Goal: Task Accomplishment & Management: Complete application form

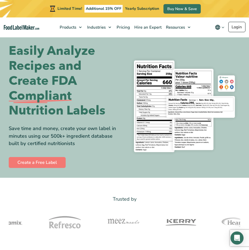
click at [230, 22] on nav "Products Food Nutrition Labelling Supplements Formulation & Labelling Industrie…" at bounding box center [124, 27] width 249 height 20
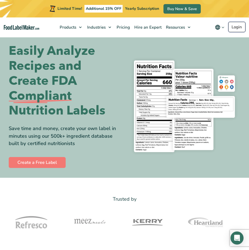
click at [235, 28] on link "Login" at bounding box center [237, 27] width 17 height 10
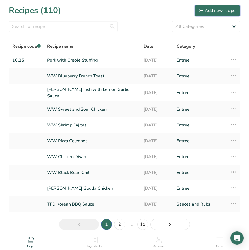
click at [211, 11] on div "Add new recipe" at bounding box center [217, 10] width 37 height 7
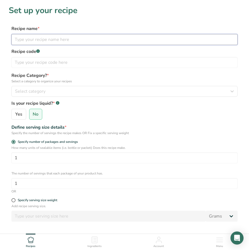
click at [67, 40] on input "text" at bounding box center [124, 39] width 226 height 11
type input "Creole Goo"
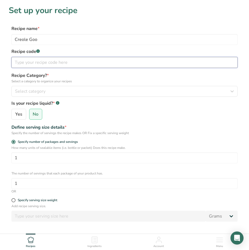
click at [62, 61] on input "text" at bounding box center [124, 62] width 226 height 11
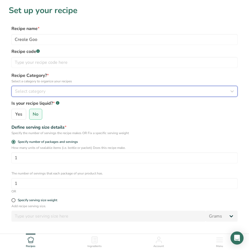
click at [61, 91] on div "Select category" at bounding box center [123, 91] width 216 height 7
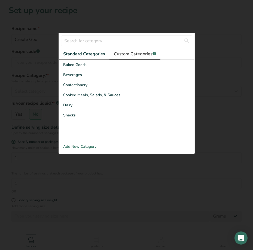
click at [137, 52] on span "Custom Categories .a-a{fill:#347362;}.b-a{fill:#fff;}" at bounding box center [135, 54] width 42 height 7
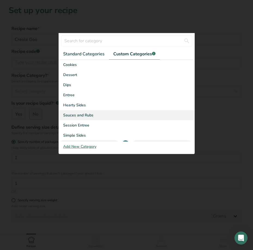
click at [87, 114] on span "Sauces and Rubs" at bounding box center [78, 115] width 30 height 6
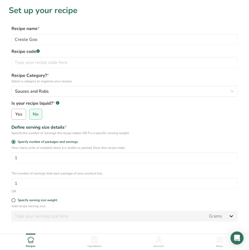
click at [14, 115] on input "Yes" at bounding box center [14, 115] width 4 height 4
radio input "true"
radio input "false"
select select "22"
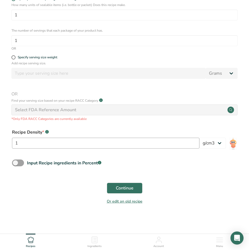
scroll to position [143, 0]
click at [126, 188] on span "Continue" at bounding box center [125, 188] width 18 height 7
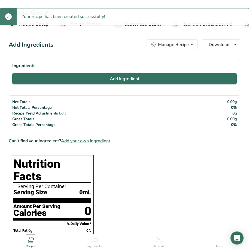
click at [117, 82] on button "Add Ingredient" at bounding box center [124, 78] width 225 height 11
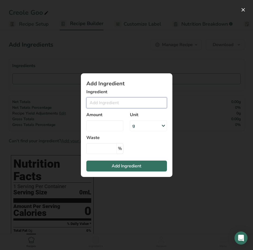
click at [100, 99] on input "Add ingredient modal" at bounding box center [126, 102] width 81 height 11
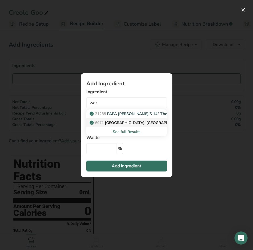
click at [109, 125] on p "6971 [GEOGRAPHIC_DATA], [GEOGRAPHIC_DATA]" at bounding box center [139, 123] width 96 height 6
type input "[GEOGRAPHIC_DATA], [GEOGRAPHIC_DATA]"
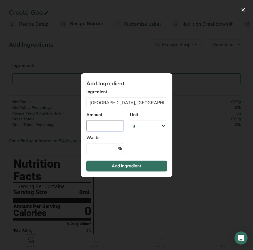
click at [106, 125] on input "Add ingredient modal" at bounding box center [104, 125] width 37 height 11
type input "1"
click at [144, 126] on div "g" at bounding box center [148, 125] width 37 height 11
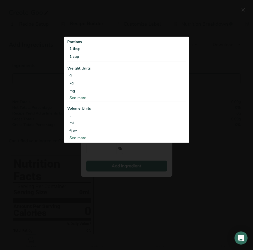
click at [75, 138] on div "See more" at bounding box center [126, 138] width 119 height 6
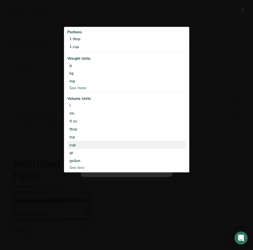
click at [72, 145] on div "cup" at bounding box center [127, 145] width 115 height 6
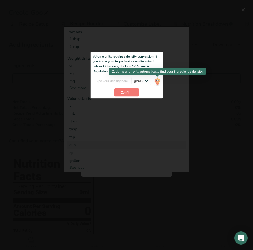
click at [157, 85] on img "Add ingredient modal" at bounding box center [158, 82] width 6 height 10
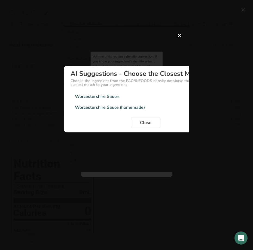
click at [108, 98] on div "Worcestershire Sauce" at bounding box center [97, 96] width 44 height 7
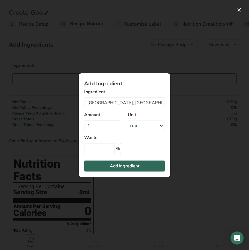
click at [123, 170] on button "Add Ingredient" at bounding box center [124, 166] width 81 height 11
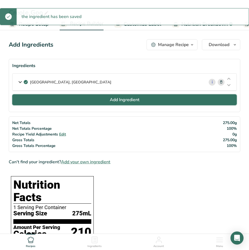
click at [115, 103] on button "Add Ingredient" at bounding box center [124, 99] width 225 height 11
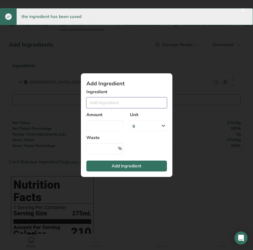
click at [109, 103] on input "Add ingredient modal" at bounding box center [126, 102] width 81 height 11
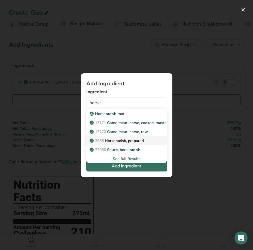
click at [110, 140] on p "2055 Horseradish, prepared" at bounding box center [117, 141] width 53 height 6
type input "Horseradish, prepared"
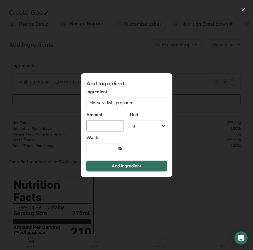
click at [95, 126] on input "Add ingredient modal" at bounding box center [104, 125] width 37 height 11
type input "1"
click at [153, 127] on div "g" at bounding box center [148, 125] width 37 height 11
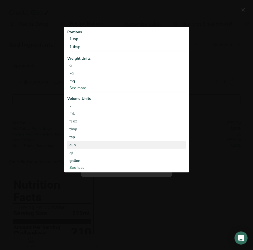
click at [117, 145] on div "cup" at bounding box center [127, 145] width 115 height 6
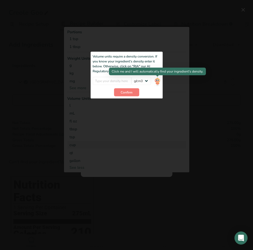
click at [160, 81] on img "Add ingredient modal" at bounding box center [158, 82] width 6 height 10
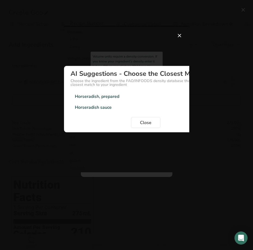
click at [86, 97] on div "Horseradish, prepared" at bounding box center [97, 96] width 44 height 7
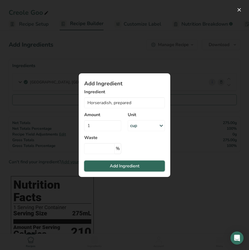
click at [122, 165] on span "Add Ingredient" at bounding box center [125, 166] width 30 height 7
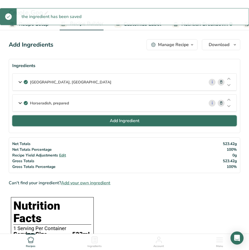
click at [80, 123] on button "Add Ingredient" at bounding box center [124, 120] width 225 height 11
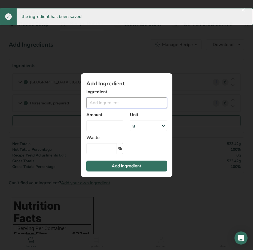
click at [103, 103] on input "Add ingredient modal" at bounding box center [126, 102] width 81 height 11
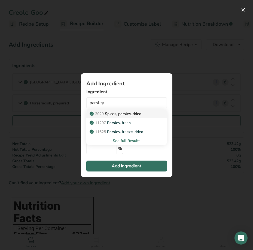
click at [104, 112] on span "2029" at bounding box center [99, 113] width 9 height 5
type input "Spices, parsley, dried"
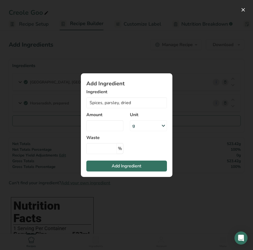
type input "0.5"
click at [104, 124] on input "Add ingredient modal" at bounding box center [104, 125] width 37 height 11
type input "1"
click at [141, 128] on div "g" at bounding box center [148, 125] width 37 height 11
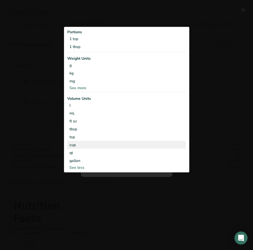
click at [115, 146] on div "cup" at bounding box center [127, 145] width 115 height 6
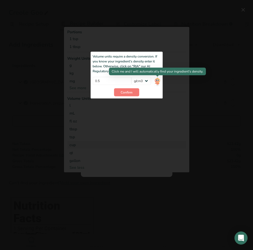
click at [158, 82] on img "Add ingredient modal" at bounding box center [158, 82] width 6 height 10
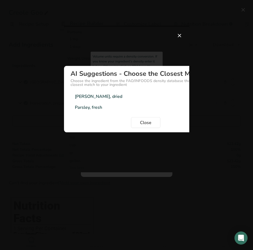
click at [83, 95] on div "[PERSON_NAME], dried" at bounding box center [98, 96] width 47 height 7
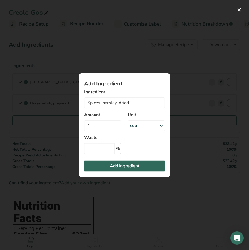
click at [133, 165] on span "Add Ingredient" at bounding box center [125, 166] width 30 height 7
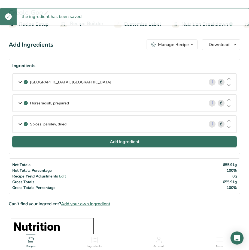
click at [121, 143] on span "Add Ingredient" at bounding box center [125, 142] width 30 height 7
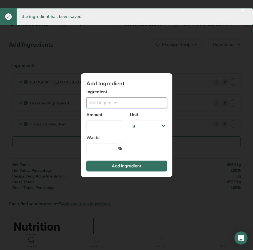
click at [102, 103] on input "Add ingredient modal" at bounding box center [126, 102] width 81 height 11
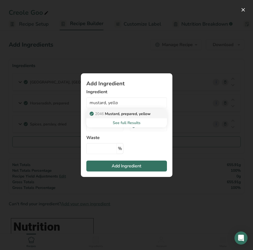
click at [119, 114] on p "2046 [PERSON_NAME], prepared, yellow" at bounding box center [121, 114] width 60 height 6
type input "Mustard, prepared, yellow"
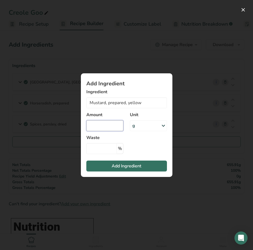
click at [107, 129] on input "Add ingredient modal" at bounding box center [104, 125] width 37 height 11
type input "1"
click at [149, 127] on div "g" at bounding box center [148, 125] width 37 height 11
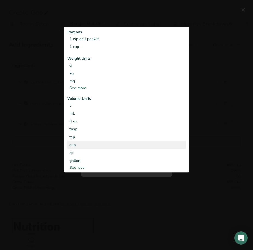
click at [116, 146] on div "cup" at bounding box center [127, 145] width 115 height 6
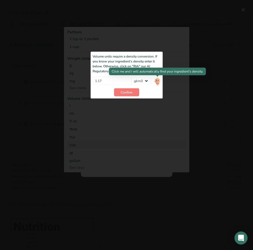
click at [158, 80] on img "Add ingredient modal" at bounding box center [158, 82] width 6 height 10
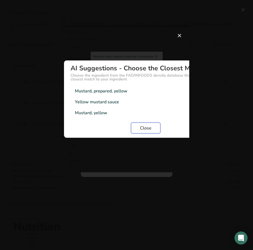
click at [149, 130] on span "Close" at bounding box center [145, 128] width 11 height 7
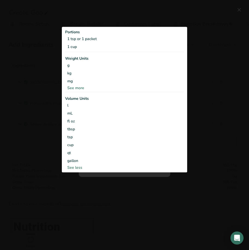
drag, startPoint x: 137, startPoint y: 207, endPoint x: 135, endPoint y: 204, distance: 3.2
click at [136, 206] on div "Add ingredient modal" at bounding box center [124, 125] width 249 height 250
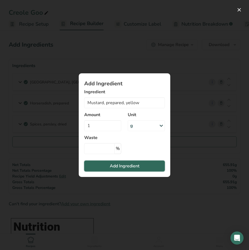
click at [124, 168] on span "Add Ingredient" at bounding box center [125, 166] width 30 height 7
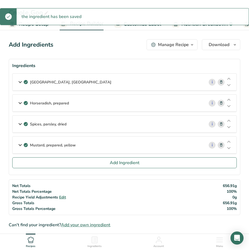
click at [83, 148] on div "Mustard, prepared, yellow" at bounding box center [109, 145] width 192 height 17
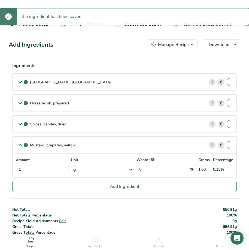
click at [98, 169] on div "g" at bounding box center [103, 170] width 64 height 10
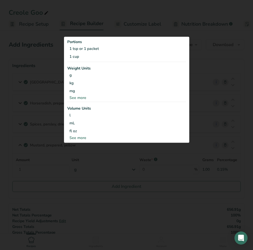
click at [77, 140] on div "See more" at bounding box center [126, 138] width 119 height 6
select select "22"
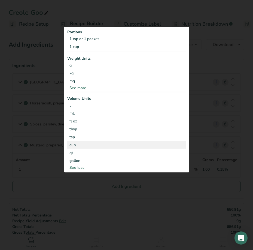
click at [74, 143] on div "cup" at bounding box center [127, 145] width 115 height 6
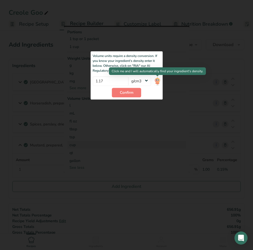
click at [157, 81] on img at bounding box center [158, 81] width 6 height 10
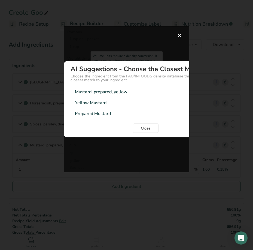
click at [114, 104] on div "Yellow Mustard 1.15g/cm3" at bounding box center [146, 102] width 151 height 11
type input "1.15"
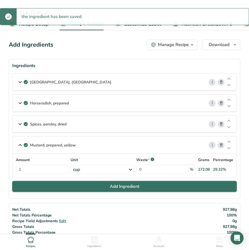
click at [131, 185] on span "Add Ingredient" at bounding box center [125, 186] width 30 height 7
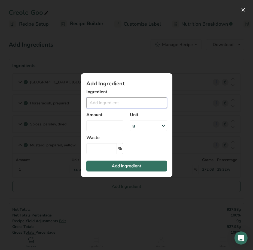
click at [99, 99] on input "Add ingredient modal" at bounding box center [126, 102] width 81 height 11
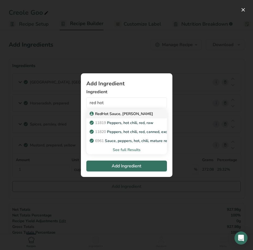
click at [111, 114] on p "RedHot Sauce, [PERSON_NAME]" at bounding box center [122, 114] width 62 height 6
type input "RedHot Sauce, [PERSON_NAME]"
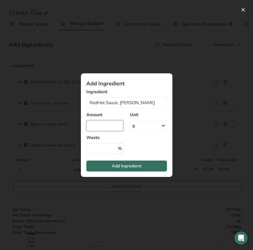
click at [104, 128] on input "Add ingredient modal" at bounding box center [104, 125] width 37 height 11
type input "1"
click at [145, 128] on div "g" at bounding box center [148, 125] width 37 height 11
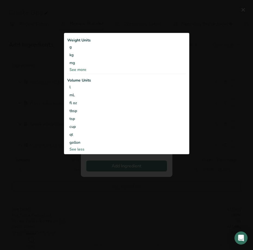
click at [145, 128] on div "cup" at bounding box center [127, 127] width 115 height 6
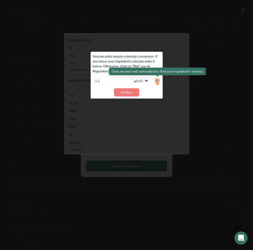
click at [159, 79] on img "Add ingredient modal" at bounding box center [158, 82] width 6 height 10
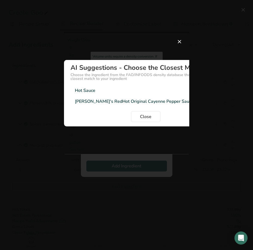
click at [104, 101] on div "[PERSON_NAME]'s RedHot Original Cayenne Pepper Sauce" at bounding box center [134, 101] width 119 height 7
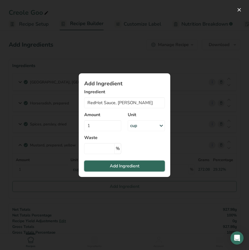
click at [119, 164] on span "Add Ingredient" at bounding box center [125, 166] width 30 height 7
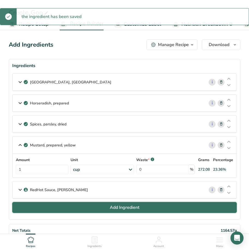
click at [126, 210] on span "Add Ingredient" at bounding box center [125, 207] width 30 height 7
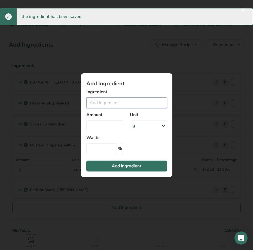
click at [122, 103] on input "Add ingredient modal" at bounding box center [126, 102] width 81 height 11
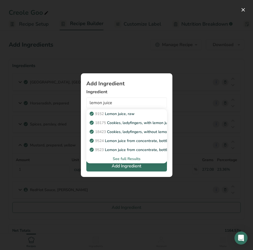
click at [126, 160] on div "See full Results" at bounding box center [127, 159] width 72 height 6
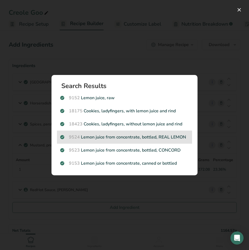
click at [114, 141] on div "9524 Lemon juice from concentrate, bottled, REAL LEMON" at bounding box center [124, 137] width 135 height 13
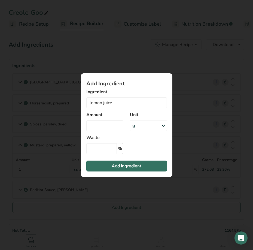
type input "Lemon juice from concentrate, bottled, REAL LEMON"
click at [103, 121] on input "Add ingredient modal" at bounding box center [104, 125] width 37 height 11
click at [103, 124] on input "Add ingredient modal" at bounding box center [104, 125] width 37 height 11
type input "2"
click at [149, 127] on div "g" at bounding box center [148, 125] width 37 height 11
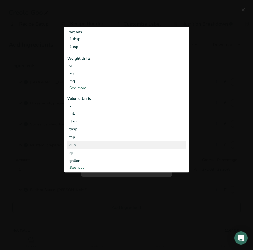
click at [131, 145] on div "cup" at bounding box center [127, 145] width 115 height 6
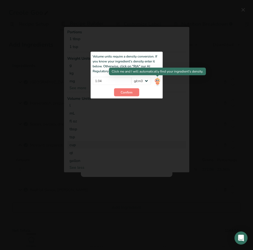
click at [157, 82] on img "Add ingredient modal" at bounding box center [158, 82] width 6 height 10
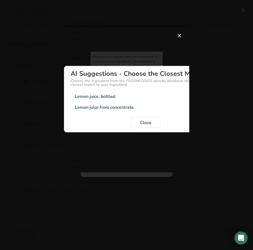
click at [101, 96] on div "Lemon juice, bottled" at bounding box center [95, 96] width 40 height 7
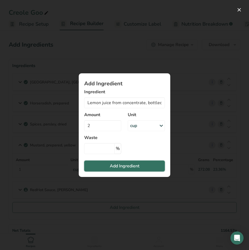
click at [123, 169] on span "Add Ingredient" at bounding box center [125, 166] width 30 height 7
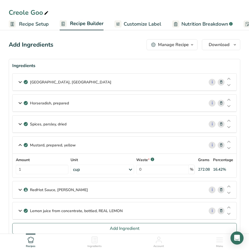
click at [177, 43] on div "Manage Recipe" at bounding box center [173, 44] width 31 height 7
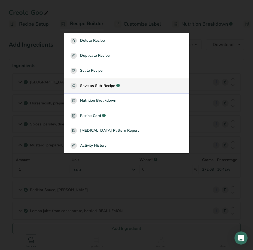
click at [103, 85] on span "Save as Sub-Recipe" at bounding box center [97, 86] width 35 height 6
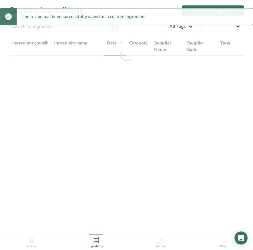
select select "30"
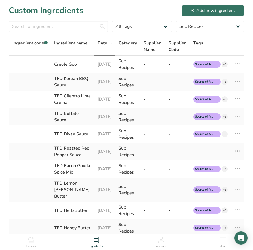
click at [33, 242] on icon at bounding box center [31, 240] width 7 height 7
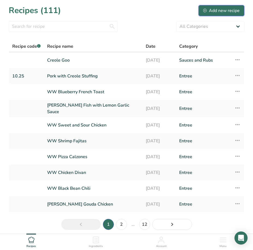
click at [211, 11] on div "Add new recipe" at bounding box center [221, 10] width 37 height 7
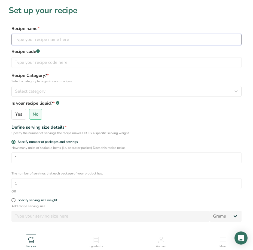
click at [66, 37] on input "text" at bounding box center [126, 39] width 230 height 11
type input "TFD Creole Sauce"
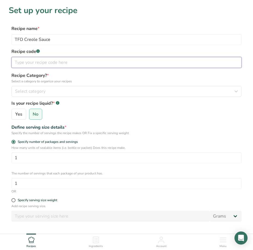
click at [94, 60] on input "text" at bounding box center [126, 62] width 230 height 11
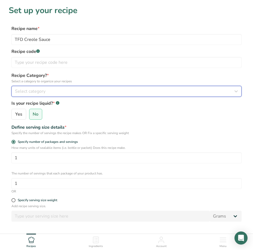
click at [87, 88] on div "Select category" at bounding box center [125, 91] width 220 height 7
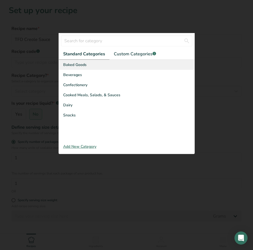
click at [130, 60] on div "Baked Goods" at bounding box center [127, 65] width 136 height 10
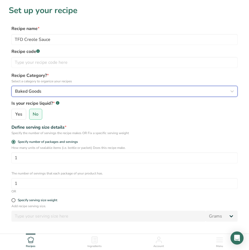
click at [85, 93] on div "Baked Goods" at bounding box center [123, 91] width 216 height 7
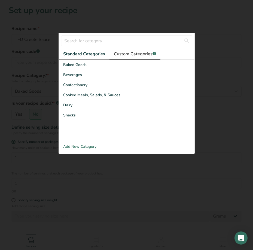
click at [122, 55] on span "Custom Categories .a-a{fill:#347362;}.b-a{fill:#fff;}" at bounding box center [135, 54] width 42 height 7
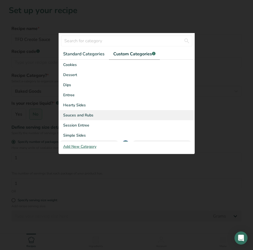
click at [82, 116] on span "Sauces and Rubs" at bounding box center [78, 115] width 30 height 6
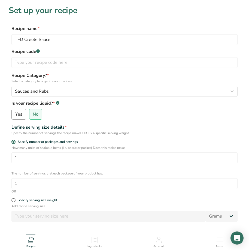
click at [22, 115] on label "Yes" at bounding box center [18, 114] width 15 height 11
click at [15, 115] on input "Yes" at bounding box center [14, 115] width 4 height 4
radio input "true"
radio input "false"
select select "22"
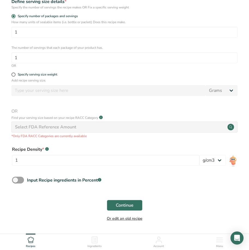
scroll to position [143, 0]
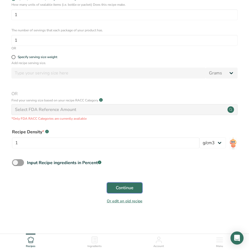
click at [127, 189] on span "Continue" at bounding box center [125, 188] width 18 height 7
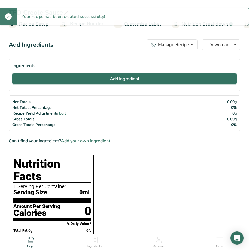
click at [118, 79] on span "Add Ingredient" at bounding box center [125, 79] width 30 height 7
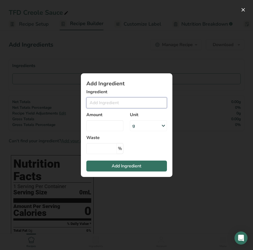
click at [121, 106] on input "Add ingredient modal" at bounding box center [126, 102] width 81 height 11
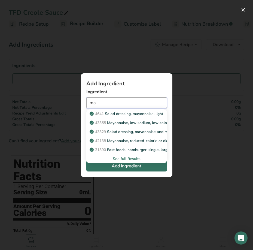
type input "m"
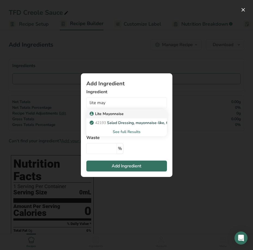
click at [121, 115] on p "Lite Mayonnaise" at bounding box center [107, 114] width 33 height 6
type input "Lite Mayonnaise"
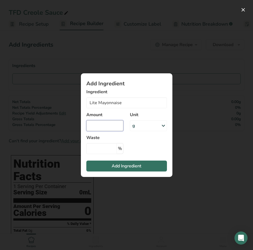
click at [116, 125] on input "Add ingredient modal" at bounding box center [104, 125] width 37 height 11
type input "16"
click at [149, 124] on div "g" at bounding box center [148, 125] width 37 height 11
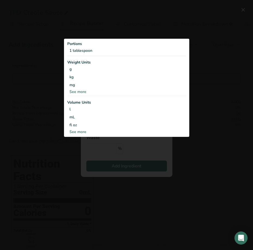
click at [78, 133] on div "See more" at bounding box center [126, 132] width 119 height 6
select select "22"
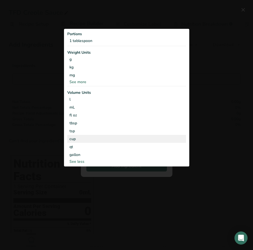
click at [78, 139] on div "cup" at bounding box center [127, 139] width 115 height 6
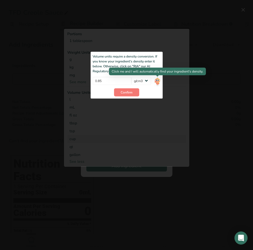
click at [158, 80] on img "Add ingredient modal" at bounding box center [158, 82] width 6 height 10
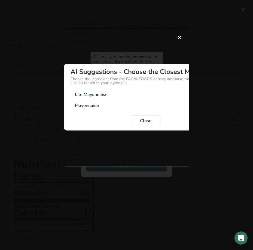
click at [103, 98] on div "Lite Mayonnaise 0.45g/cm3" at bounding box center [146, 94] width 151 height 11
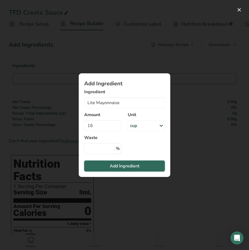
click at [127, 165] on span "Add Ingredient" at bounding box center [125, 166] width 30 height 7
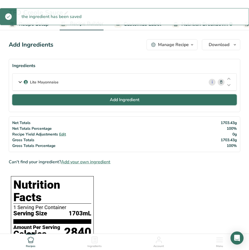
click at [92, 96] on button "Add Ingredient" at bounding box center [124, 99] width 225 height 11
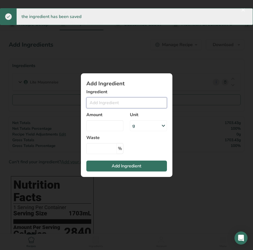
click at [99, 103] on input "Add ingredient modal" at bounding box center [126, 102] width 81 height 11
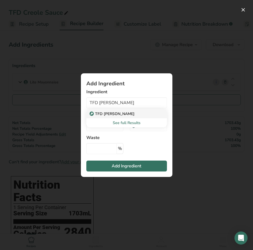
click at [97, 113] on p "TFD [PERSON_NAME]" at bounding box center [113, 114] width 44 height 6
type input "TFD [PERSON_NAME]"
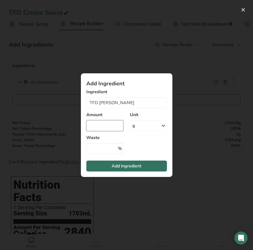
click at [102, 127] on input "Add ingredient modal" at bounding box center [104, 125] width 37 height 11
type input "16"
click at [152, 128] on div "g" at bounding box center [148, 125] width 37 height 11
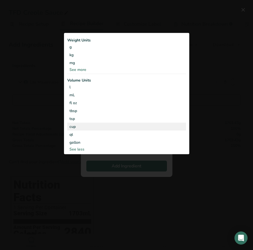
click at [150, 127] on div "cup" at bounding box center [127, 127] width 115 height 6
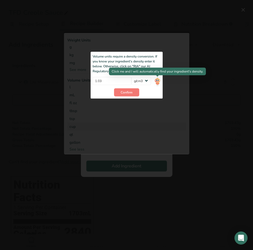
click at [158, 82] on img "Add ingredient modal" at bounding box center [158, 82] width 6 height 10
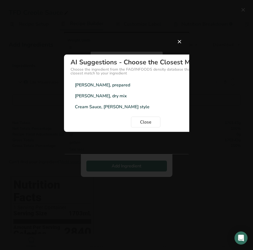
click at [146, 88] on div "[PERSON_NAME], prepared 1.03g/cm3" at bounding box center [146, 85] width 151 height 11
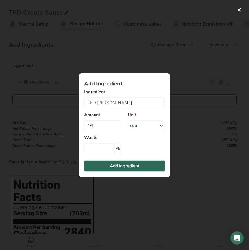
click at [138, 166] on span "Add Ingredient" at bounding box center [125, 166] width 30 height 7
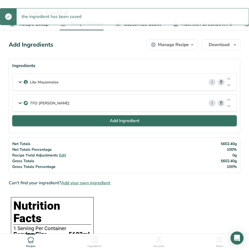
click at [125, 121] on span "Add Ingredient" at bounding box center [125, 121] width 30 height 7
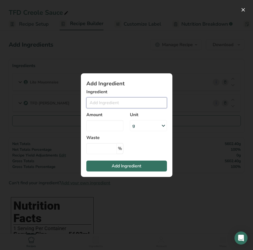
click at [105, 102] on input "Add ingredient modal" at bounding box center [126, 102] width 81 height 11
type input "TFD Creol"
click at [195, 70] on div "Add ingredient modal" at bounding box center [126, 125] width 253 height 250
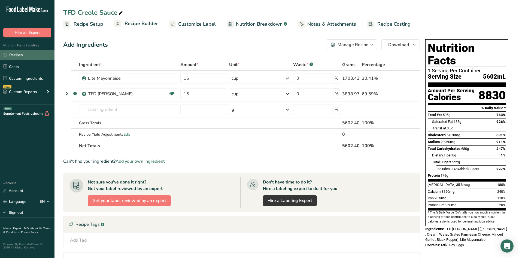
click at [19, 50] on link "Recipes" at bounding box center [27, 55] width 55 height 10
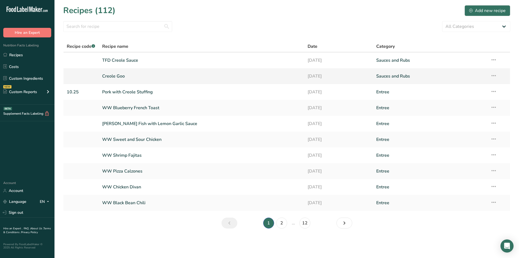
click at [117, 78] on link "Creole Goo" at bounding box center [201, 75] width 199 height 11
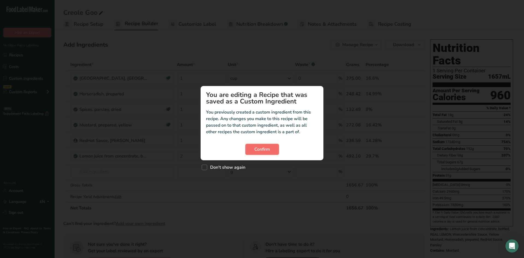
click at [249, 152] on span "Confirm" at bounding box center [262, 149] width 16 height 7
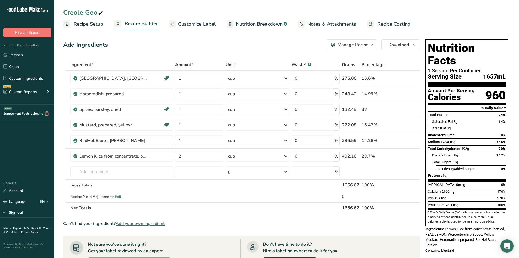
click at [101, 12] on icon at bounding box center [100, 13] width 5 height 8
click at [63, 12] on div "Creole Goo" at bounding box center [287, 13] width 465 height 10
click at [64, 13] on div "Creole Goo" at bounding box center [83, 13] width 41 height 10
click at [64, 13] on input "Creole Goo" at bounding box center [286, 13] width 447 height 10
type input "TFD Creole Goo"
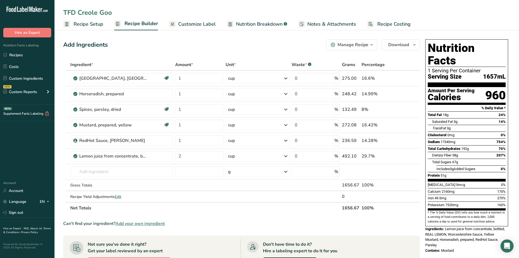
click at [249, 45] on div "Manage Recipe" at bounding box center [353, 44] width 31 height 7
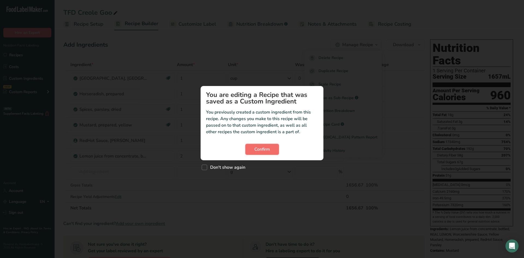
click at [249, 151] on span "Confirm" at bounding box center [262, 149] width 16 height 7
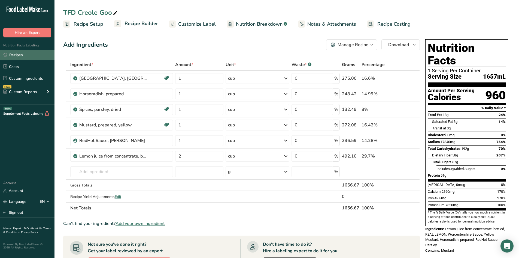
click at [20, 55] on link "Recipes" at bounding box center [27, 55] width 55 height 10
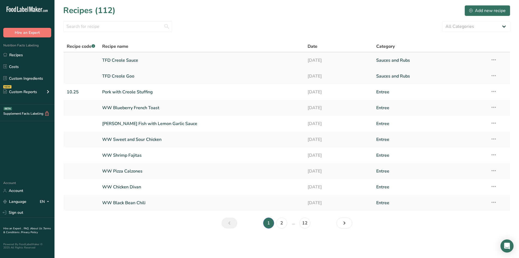
click at [127, 61] on link "TFD Creole Sauce" at bounding box center [201, 60] width 199 height 11
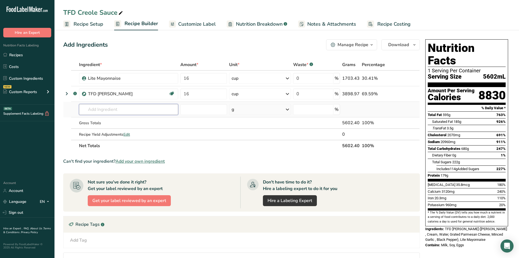
click at [134, 110] on input "text" at bounding box center [128, 109] width 99 height 11
type input "tfd cre"
click at [120, 119] on div "TFD Creole Goo" at bounding box center [124, 121] width 82 height 6
type input "TFD Creole Goo"
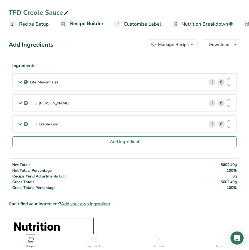
click at [75, 126] on div "TFD Creole Goo" at bounding box center [109, 124] width 192 height 17
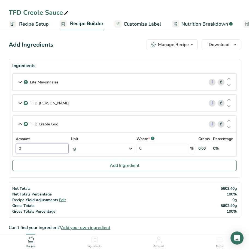
drag, startPoint x: 37, startPoint y: 148, endPoint x: -53, endPoint y: 145, distance: 90.0
type input "2"
click at [84, 149] on div "Amount 2 Unit g Weight Units g kg mg See more Volume Units l Volume units requi…" at bounding box center [125, 144] width 218 height 17
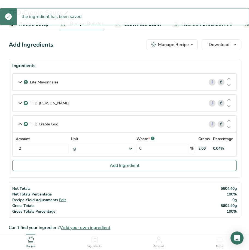
click at [113, 149] on div "g" at bounding box center [103, 149] width 64 height 10
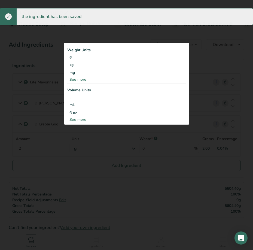
click at [85, 118] on div "See more" at bounding box center [126, 120] width 119 height 6
select select "22"
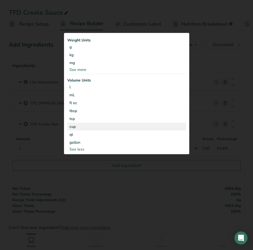
click at [78, 129] on div "cup" at bounding box center [127, 127] width 115 height 6
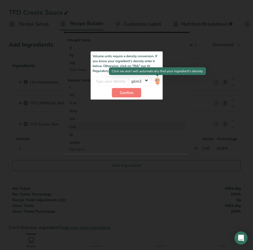
click at [158, 82] on img at bounding box center [158, 81] width 6 height 10
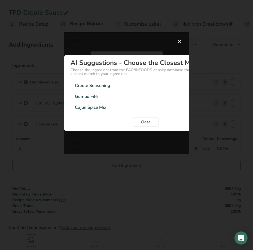
click at [179, 42] on button "Density Selection Modal" at bounding box center [179, 41] width 9 height 9
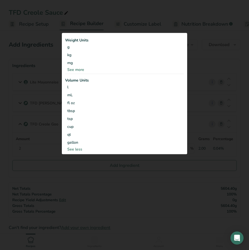
click at [124, 205] on div at bounding box center [124, 125] width 249 height 250
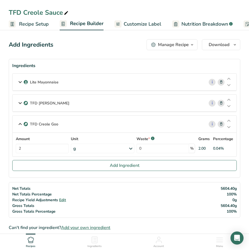
click at [94, 147] on div "g" at bounding box center [103, 149] width 64 height 10
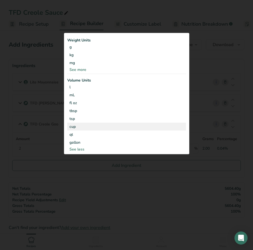
click at [75, 127] on div "cup" at bounding box center [127, 127] width 115 height 6
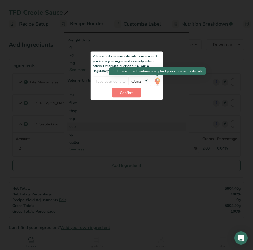
click at [157, 81] on img at bounding box center [158, 81] width 6 height 10
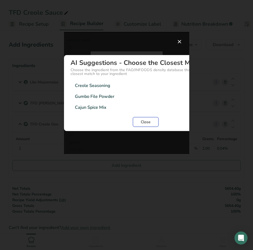
click at [145, 124] on span "Close" at bounding box center [146, 122] width 10 height 6
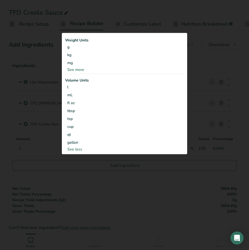
click at [145, 124] on div "cup Volume units require a density conversion. If you know your ingredient's de…" at bounding box center [124, 127] width 119 height 8
click at [75, 122] on div "tsp Volume units require a density conversion. If you know your ingredient's de…" at bounding box center [124, 119] width 119 height 8
click at [73, 129] on div "cup" at bounding box center [124, 127] width 115 height 6
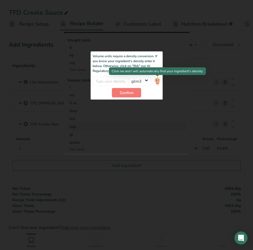
click at [158, 81] on img at bounding box center [158, 81] width 6 height 10
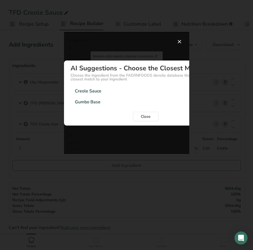
click at [92, 95] on div "Creole Sauce 1.045g/cm3" at bounding box center [146, 91] width 151 height 11
type input "1.045"
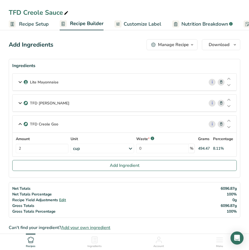
click at [33, 237] on icon at bounding box center [31, 240] width 7 height 7
click at [31, 241] on icon at bounding box center [31, 240] width 7 height 7
click at [31, 240] on icon at bounding box center [31, 240] width 7 height 7
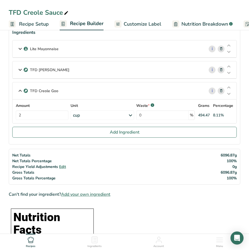
scroll to position [82, 0]
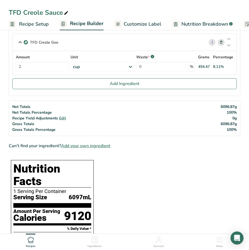
click at [33, 241] on icon at bounding box center [31, 240] width 7 height 7
click at [30, 240] on icon at bounding box center [31, 240] width 7 height 7
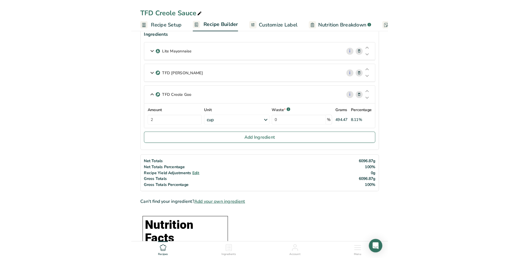
scroll to position [0, 0]
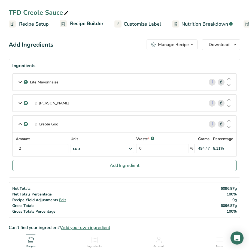
click at [33, 241] on icon at bounding box center [31, 240] width 7 height 7
click at [31, 241] on icon at bounding box center [31, 240] width 7 height 7
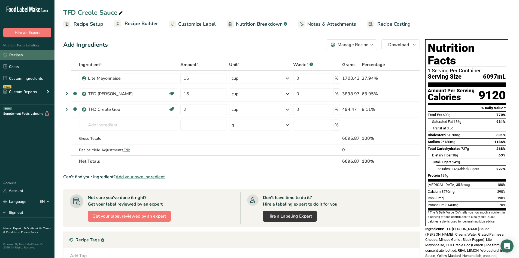
click at [23, 55] on link "Recipes" at bounding box center [27, 55] width 55 height 10
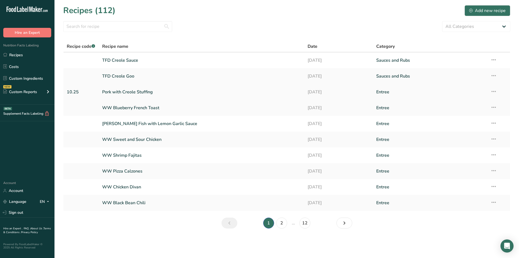
click at [130, 92] on link "Pork with Creole Stuffing" at bounding box center [201, 91] width 199 height 11
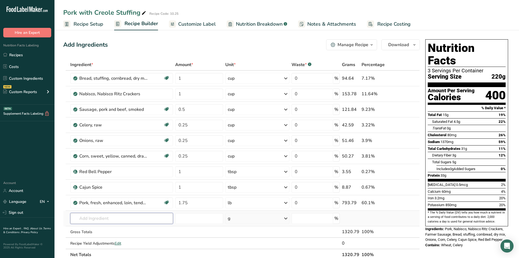
click at [121, 217] on input "text" at bounding box center [121, 218] width 103 height 11
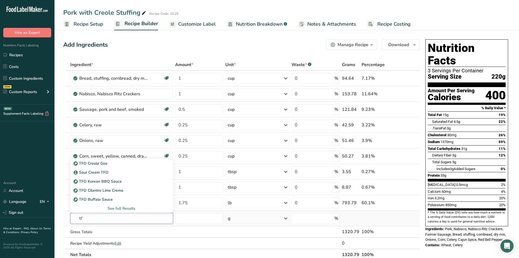
type input "t"
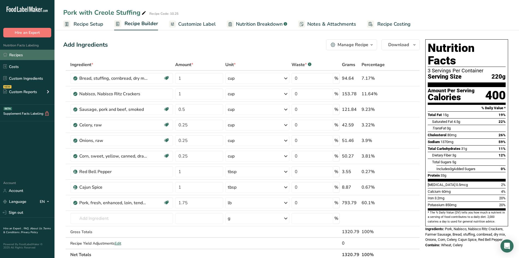
click at [25, 53] on link "Recipes" at bounding box center [27, 55] width 55 height 10
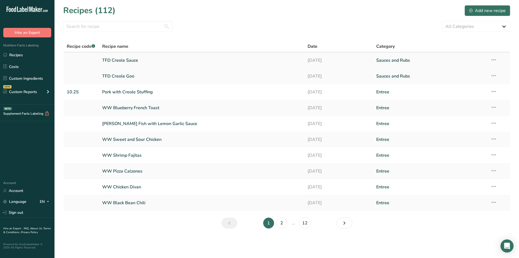
click at [128, 60] on link "TFD Creole Sauce" at bounding box center [201, 60] width 199 height 11
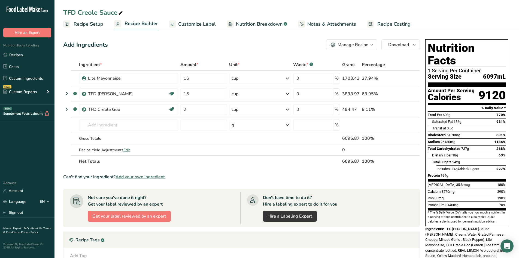
click at [249, 45] on div "Manage Recipe" at bounding box center [353, 44] width 31 height 7
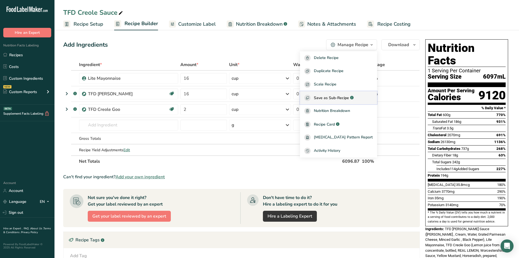
click at [249, 101] on div "Save as Sub-Recipe .a-a{fill:#347362;}.b-a{fill:#fff;}" at bounding box center [339, 98] width 68 height 6
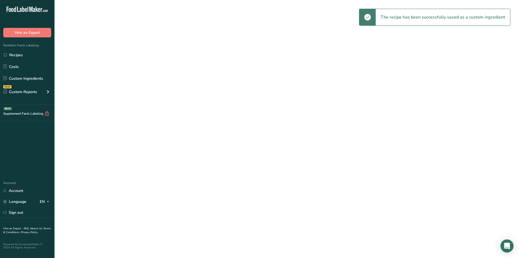
select select "30"
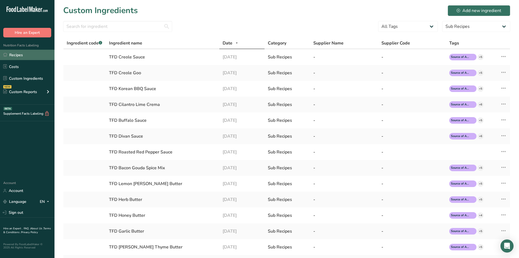
click at [16, 56] on link "Recipes" at bounding box center [27, 55] width 55 height 10
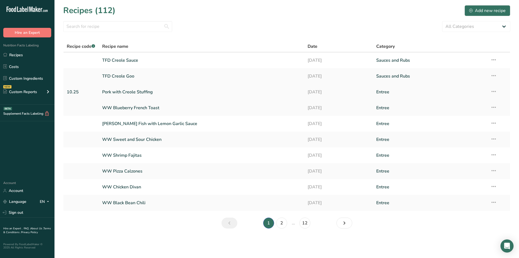
click at [136, 93] on link "Pork with Creole Stuffing" at bounding box center [201, 91] width 199 height 11
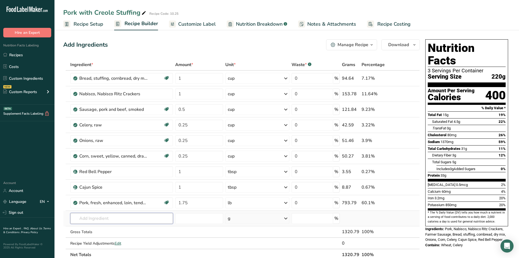
click at [118, 220] on input "text" at bounding box center [121, 218] width 103 height 11
type input "tfd creol"
click at [116, 191] on div "TFD Creole Sauce" at bounding box center [118, 190] width 86 height 6
type input "TFD Creole Sauce"
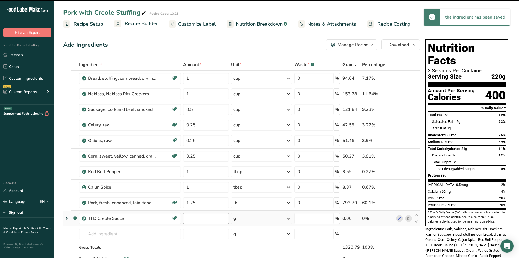
type input "0"
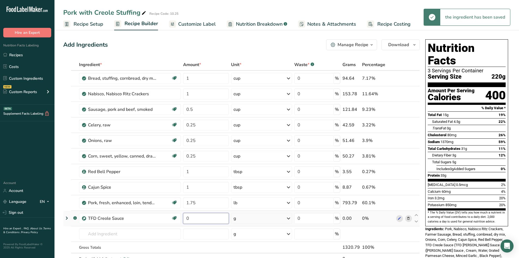
click at [203, 219] on input "0" at bounding box center [206, 218] width 46 height 11
type input "6"
click at [245, 218] on div "Ingredient * Amount * Unit * Waste * .a-a{fill:#347362;}.b-a{fill:#fff;} Grams …" at bounding box center [241, 167] width 357 height 217
click at [249, 218] on icon at bounding box center [289, 218] width 7 height 10
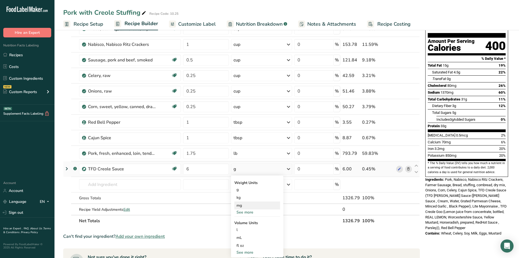
scroll to position [55, 0]
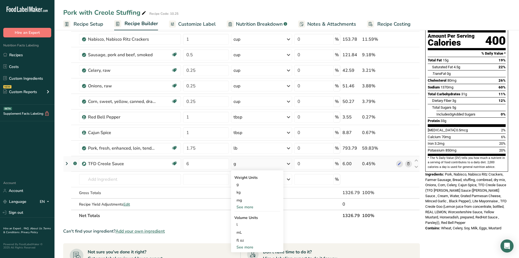
click at [242, 209] on div "See more" at bounding box center [258, 207] width 46 height 6
click at [242, 224] on div "oz" at bounding box center [258, 224] width 46 height 8
click at [249, 163] on icon at bounding box center [409, 164] width 4 height 6
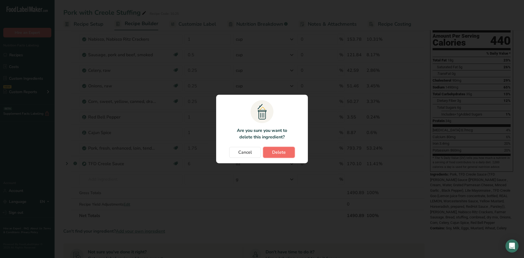
click at [249, 152] on button "Delete" at bounding box center [279, 152] width 32 height 11
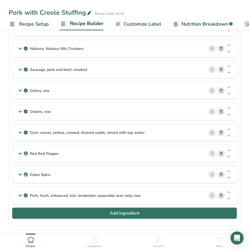
click at [125, 216] on span "Add Ingredient" at bounding box center [125, 213] width 30 height 7
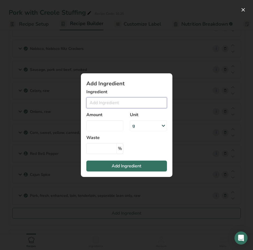
click at [119, 103] on input "Add ingredient modal" at bounding box center [126, 102] width 81 height 11
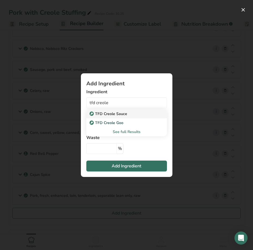
click at [115, 115] on p "TFD Creole Sauce" at bounding box center [109, 114] width 37 height 6
type input "TFD Creole Sauce"
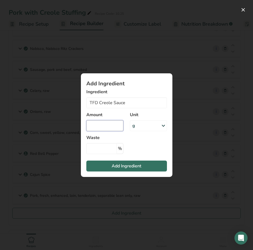
click at [111, 126] on input "Add ingredient modal" at bounding box center [104, 125] width 37 height 11
type input "1"
click at [139, 127] on div "g" at bounding box center [148, 125] width 37 height 11
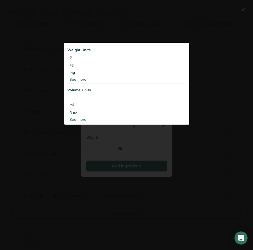
click at [76, 121] on div "See more" at bounding box center [126, 120] width 119 height 6
select select "22"
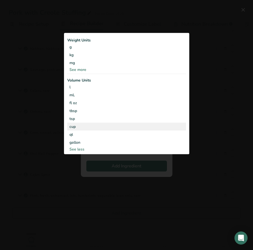
click at [76, 125] on div "cup" at bounding box center [127, 127] width 115 height 6
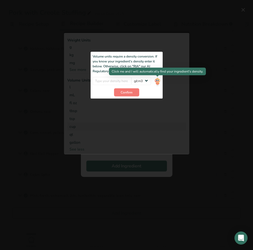
click at [157, 82] on img "Add ingredient modal" at bounding box center [158, 82] width 6 height 10
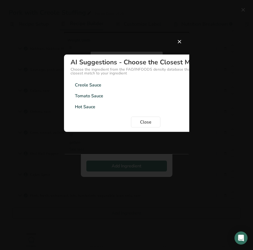
click at [157, 82] on div "Creole Sauce 1g/cm3" at bounding box center [146, 85] width 151 height 11
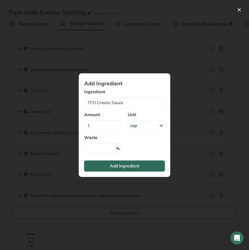
click at [132, 168] on span "Add Ingredient" at bounding box center [125, 166] width 30 height 7
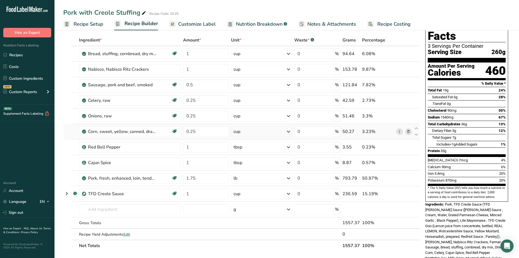
scroll to position [0, 0]
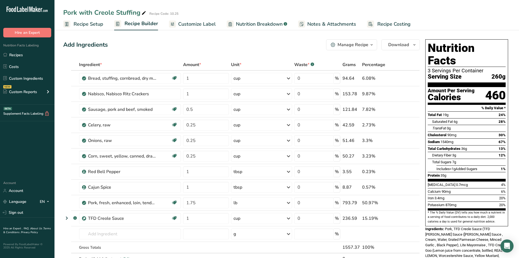
click at [191, 23] on span "Customize Label" at bounding box center [197, 23] width 38 height 7
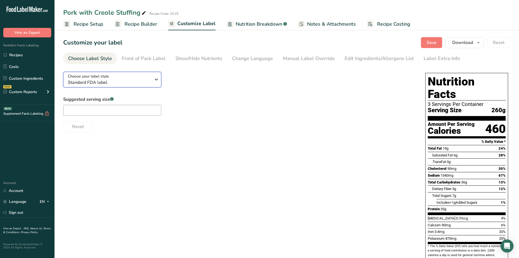
click at [148, 77] on div "Choose your label style Standard FDA label" at bounding box center [109, 79] width 83 height 12
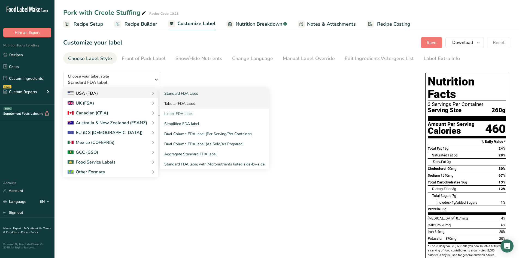
drag, startPoint x: 173, startPoint y: 100, endPoint x: 173, endPoint y: 103, distance: 3.5
click at [173, 101] on link "Tabular FDA label" at bounding box center [214, 103] width 109 height 10
click at [173, 103] on link "Tabular FDA label" at bounding box center [214, 103] width 109 height 10
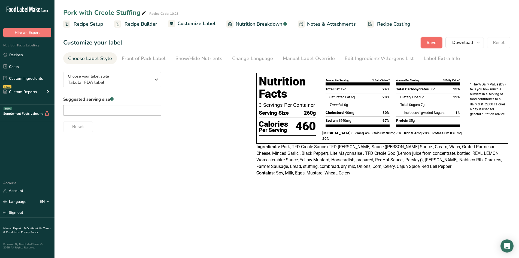
click at [249, 42] on button "Save" at bounding box center [431, 42] width 21 height 11
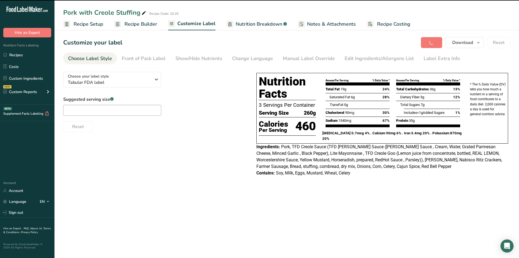
click at [95, 20] on span "Recipe Setup" at bounding box center [89, 23] width 30 height 7
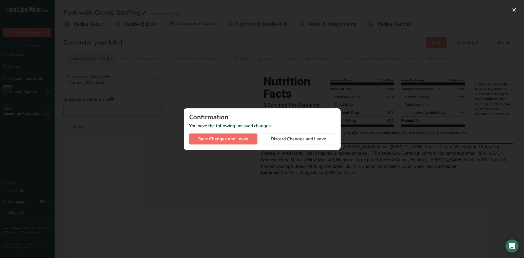
click at [239, 140] on span "Save Changes and Leave" at bounding box center [223, 139] width 50 height 7
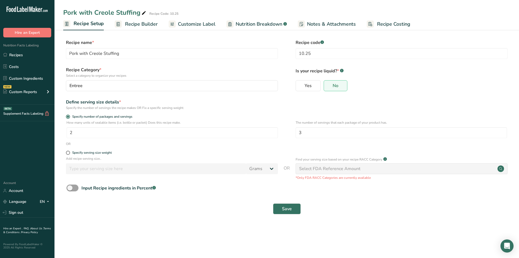
click at [138, 23] on span "Recipe Builder" at bounding box center [141, 23] width 33 height 7
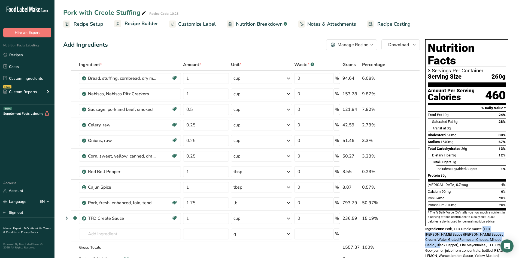
drag, startPoint x: 484, startPoint y: 216, endPoint x: 506, endPoint y: 227, distance: 24.4
click at [249, 227] on div "Ingredients: Pork, TFD Creole Sauce (TFD [PERSON_NAME] Sauce ([PERSON_NAME] Sau…" at bounding box center [467, 253] width 83 height 54
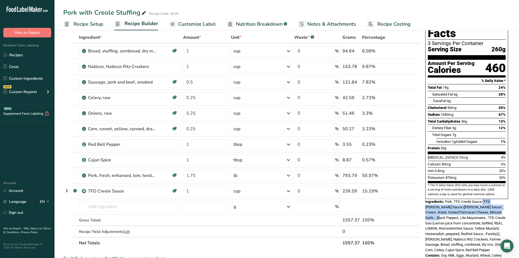
click at [202, 23] on span "Customize Label" at bounding box center [197, 23] width 38 height 7
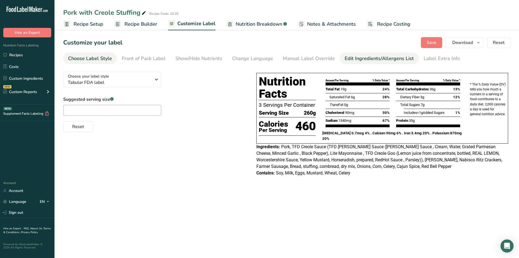
click at [249, 61] on div "Edit Ingredients/Allergens List" at bounding box center [379, 58] width 69 height 7
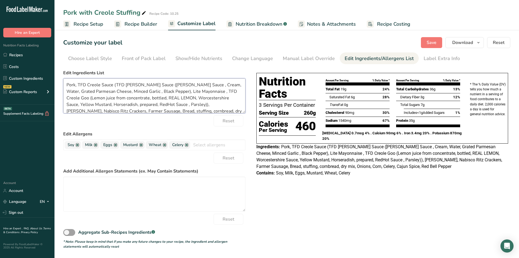
drag, startPoint x: 113, startPoint y: 84, endPoint x: 215, endPoint y: 103, distance: 104.0
click at [215, 103] on textarea "Pork, TFD Creole Sauce (TFD [PERSON_NAME] Sauce ([PERSON_NAME] Sauce , Cream, W…" at bounding box center [154, 95] width 182 height 35
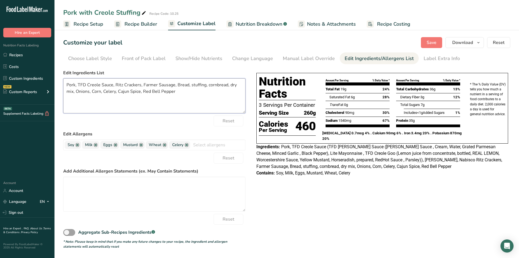
drag, startPoint x: 157, startPoint y: 85, endPoint x: 142, endPoint y: 86, distance: 15.9
click at [142, 86] on textarea "Pork, TFD Creole Sauce, Ritz Crackers, Farmer Sausage, Bread, stuffing, cornbre…" at bounding box center [154, 95] width 182 height 35
drag, startPoint x: 194, startPoint y: 84, endPoint x: 161, endPoint y: 87, distance: 33.1
click at [161, 87] on textarea "Pork, TFD Creole Sauce, Ritz Crackers, Sausage, Bread, stuffing, cornbread, dry…" at bounding box center [154, 95] width 182 height 35
drag, startPoint x: 191, startPoint y: 85, endPoint x: 182, endPoint y: 86, distance: 9.9
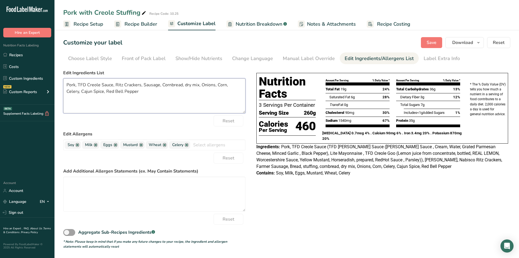
click at [182, 86] on textarea "Pork, TFD Creole Sauce, Ritz Crackers, Sausage, Cornbread, dry mix, Onions, Cor…" at bounding box center [154, 95] width 182 height 35
click at [205, 102] on textarea "Pork, TFD Creole Sauce, Ritz Crackers, Sausage, Cornbread Mix, Onions, Corn, Ce…" at bounding box center [154, 95] width 182 height 35
type textarea "Pork, TFD Creole Sauce, Ritz Crackers, Sausage, Cornbread Mix, Onions, Corn, Ce…"
click at [141, 144] on link at bounding box center [141, 145] width 4 height 4
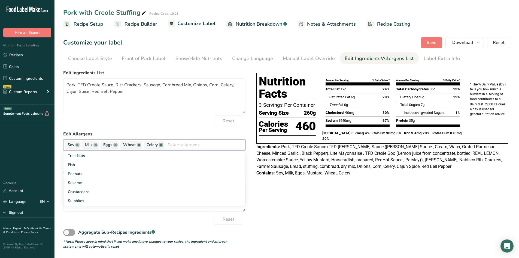
click at [162, 144] on link at bounding box center [161, 145] width 4 height 4
click at [138, 145] on link at bounding box center [139, 145] width 4 height 4
click at [116, 144] on link at bounding box center [115, 145] width 4 height 4
click at [95, 145] on link at bounding box center [96, 145] width 4 height 4
click at [78, 145] on link at bounding box center [77, 145] width 4 height 4
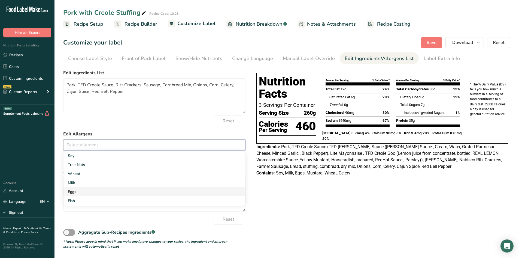
click at [70, 189] on link "Eggs" at bounding box center [155, 191] width 182 height 9
click at [77, 183] on link "Milk" at bounding box center [155, 182] width 182 height 9
click at [98, 145] on link at bounding box center [98, 145] width 4 height 4
type input "g"
click at [78, 156] on link "Gluten" at bounding box center [155, 155] width 182 height 9
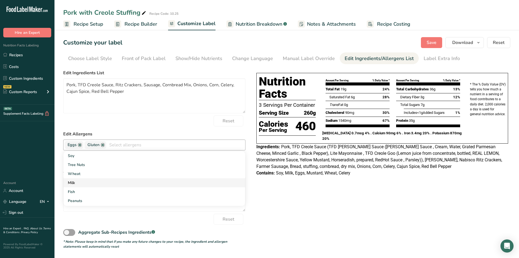
click at [72, 180] on link "Milk" at bounding box center [155, 182] width 182 height 9
click at [77, 156] on link "Soy" at bounding box center [155, 155] width 182 height 9
click at [76, 163] on link "Wheat" at bounding box center [155, 164] width 182 height 9
click at [249, 43] on span "Save" at bounding box center [432, 42] width 10 height 7
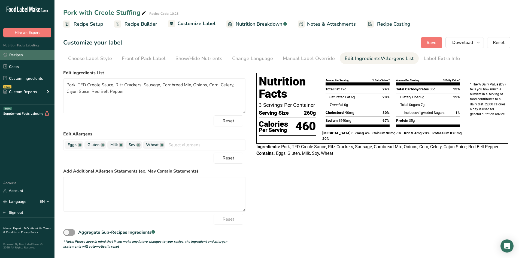
click at [25, 56] on link "Recipes" at bounding box center [27, 55] width 55 height 10
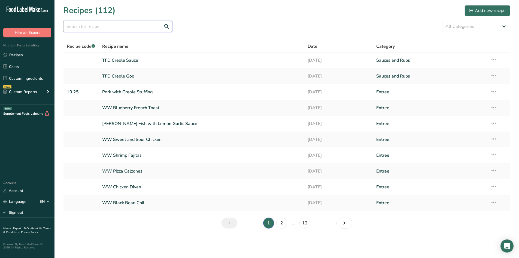
click at [101, 29] on input "text" at bounding box center [117, 26] width 109 height 11
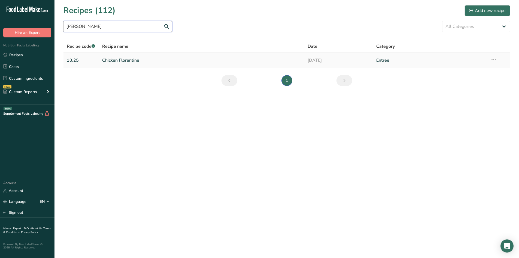
type input "[PERSON_NAME]"
click at [122, 58] on link "Chicken Florentine" at bounding box center [201, 60] width 199 height 11
